Goal: Transaction & Acquisition: Purchase product/service

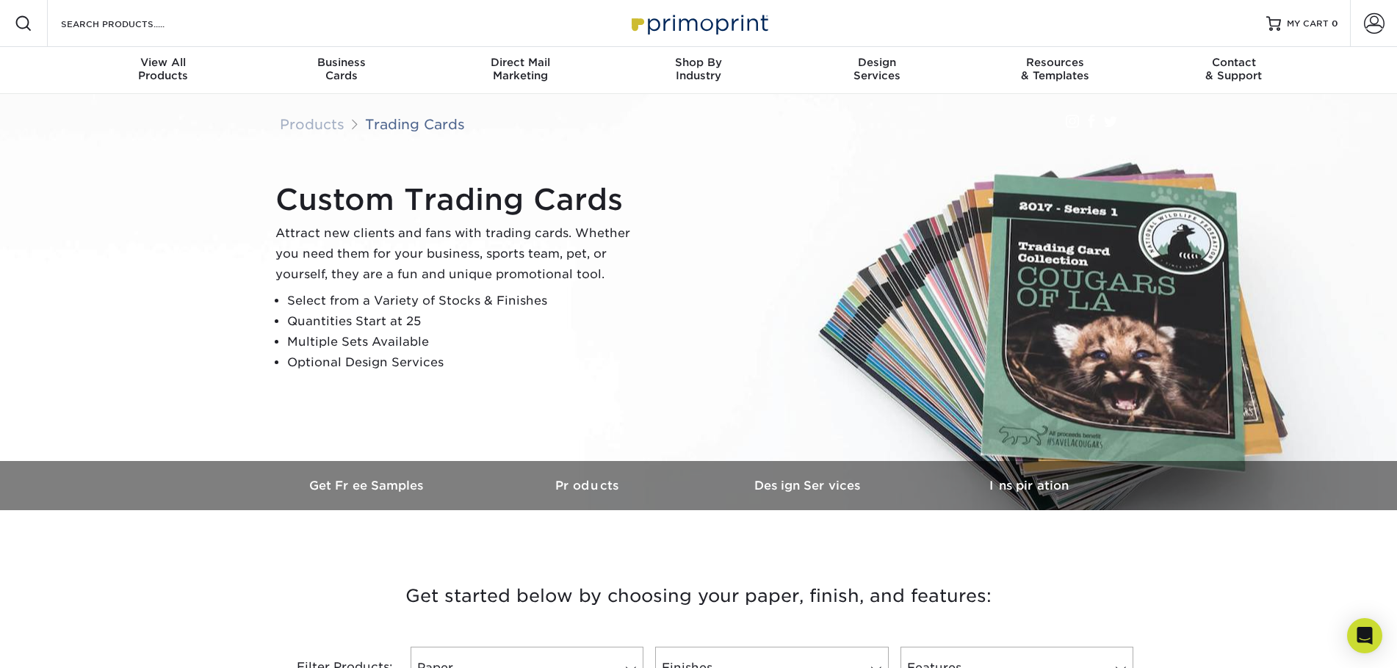
click at [543, 243] on p "Attract new clients and fans with trading cards. Whether you need them for your…" at bounding box center [458, 254] width 367 height 62
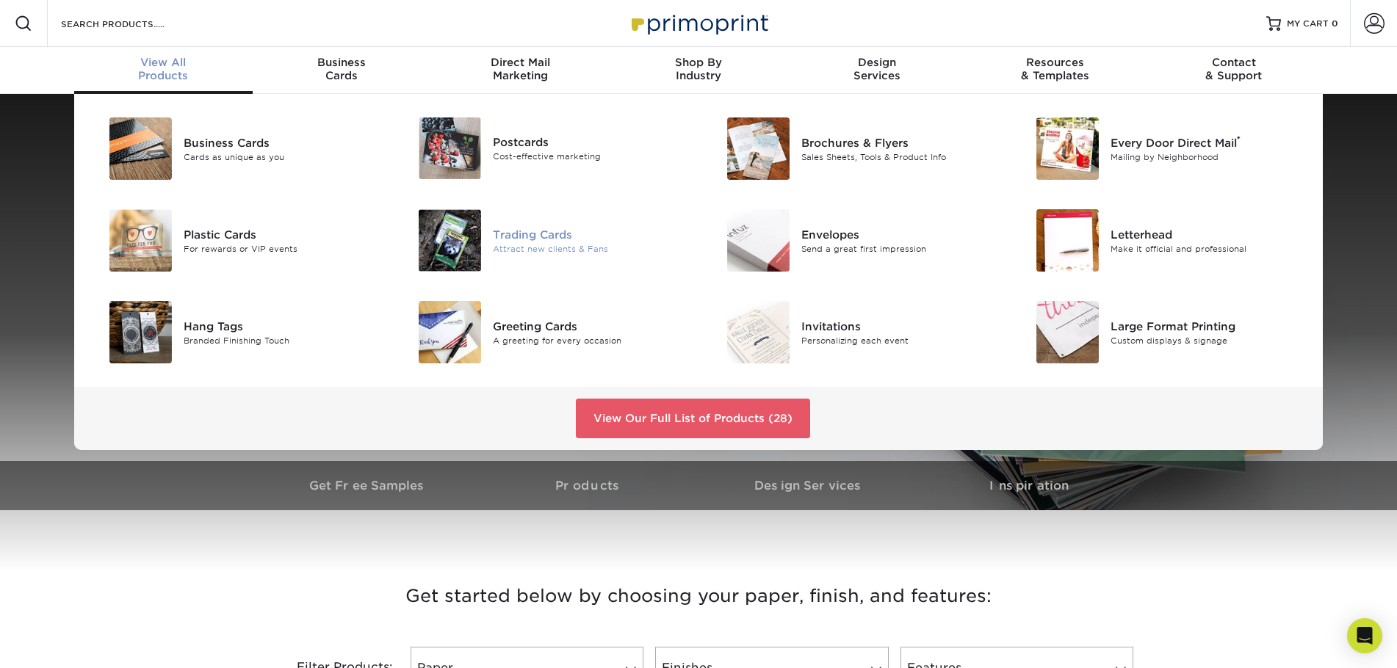
click at [551, 248] on div "Attract new clients & Fans" at bounding box center [590, 248] width 195 height 12
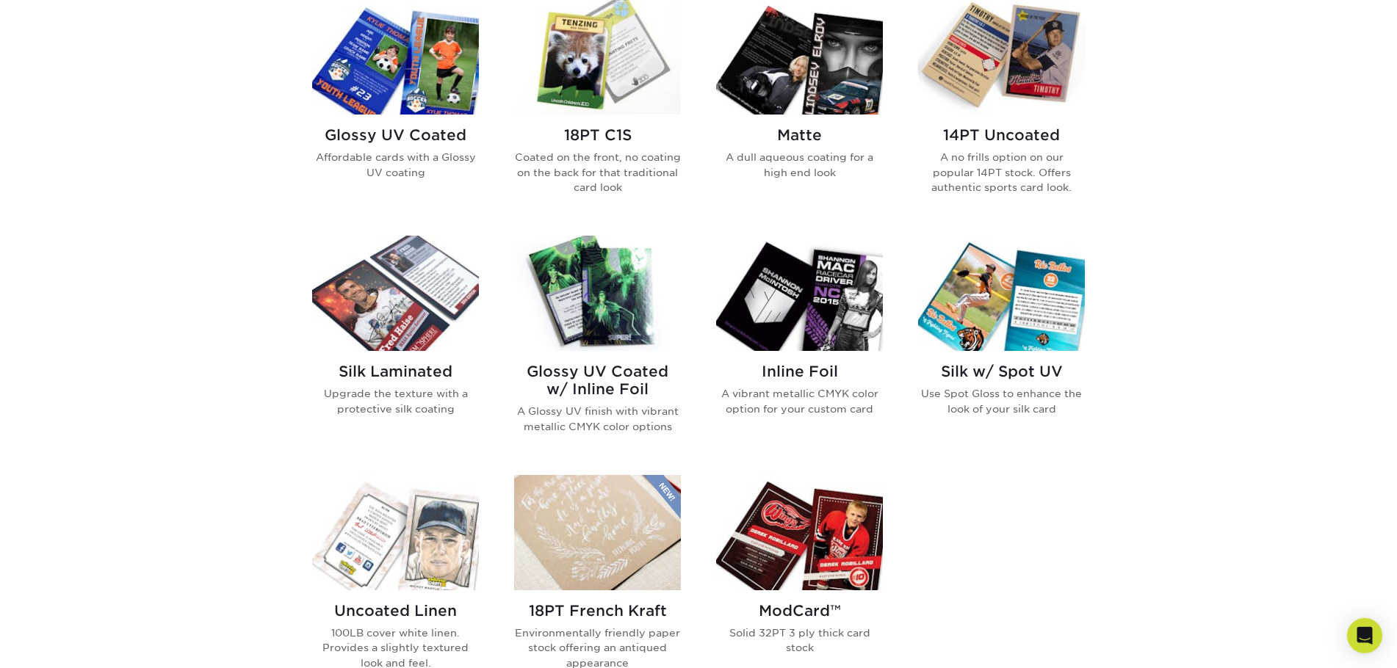
scroll to position [674, 0]
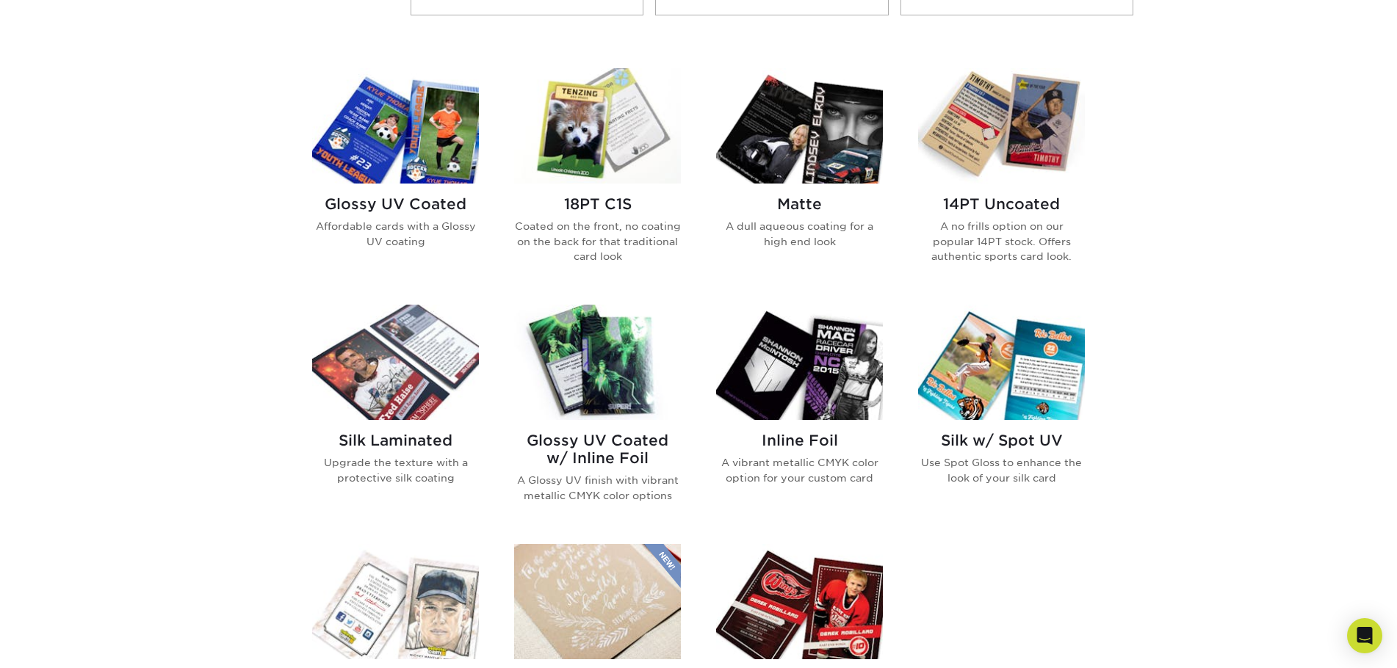
click at [759, 148] on img at bounding box center [799, 125] width 167 height 115
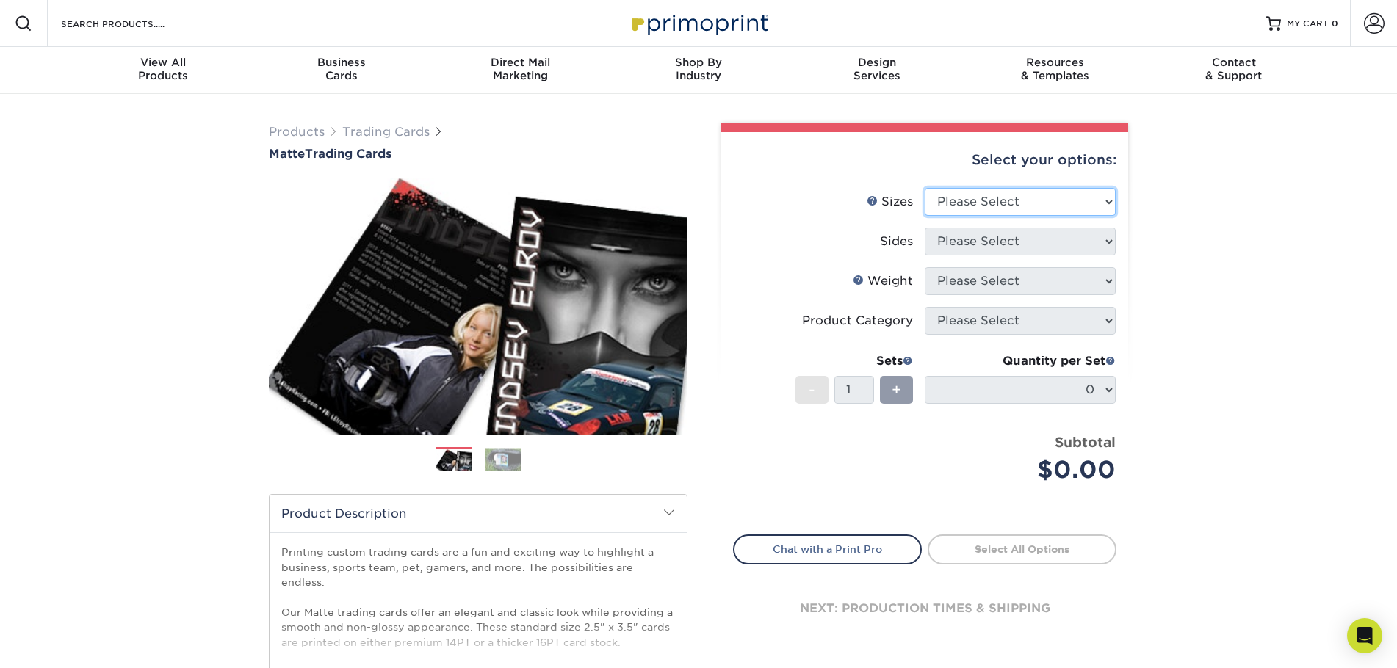
click at [982, 202] on select "Please Select 2.5" x 3.5"" at bounding box center [1020, 202] width 191 height 28
drag, startPoint x: 982, startPoint y: 202, endPoint x: 787, endPoint y: 223, distance: 196.4
click at [787, 223] on li "Sizes Help Sizes Please Select 2.5" x 3.5"" at bounding box center [925, 208] width 382 height 40
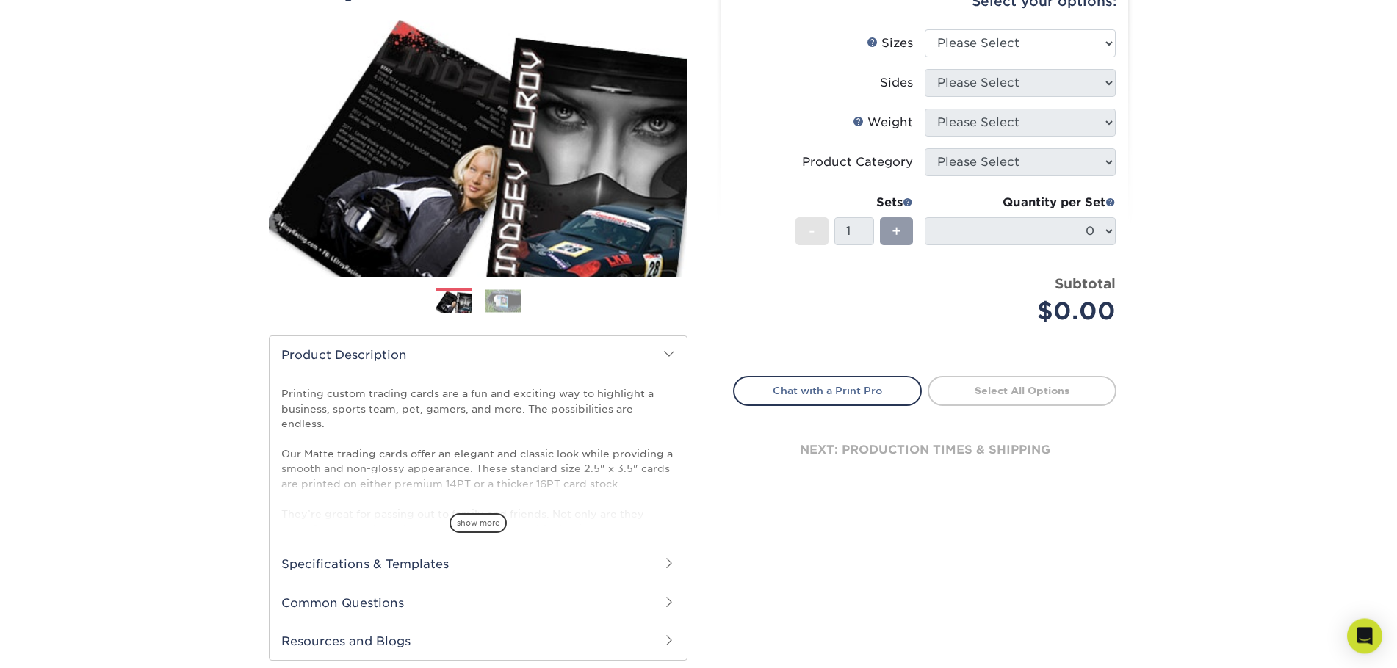
scroll to position [75, 0]
